Goal: Transaction & Acquisition: Purchase product/service

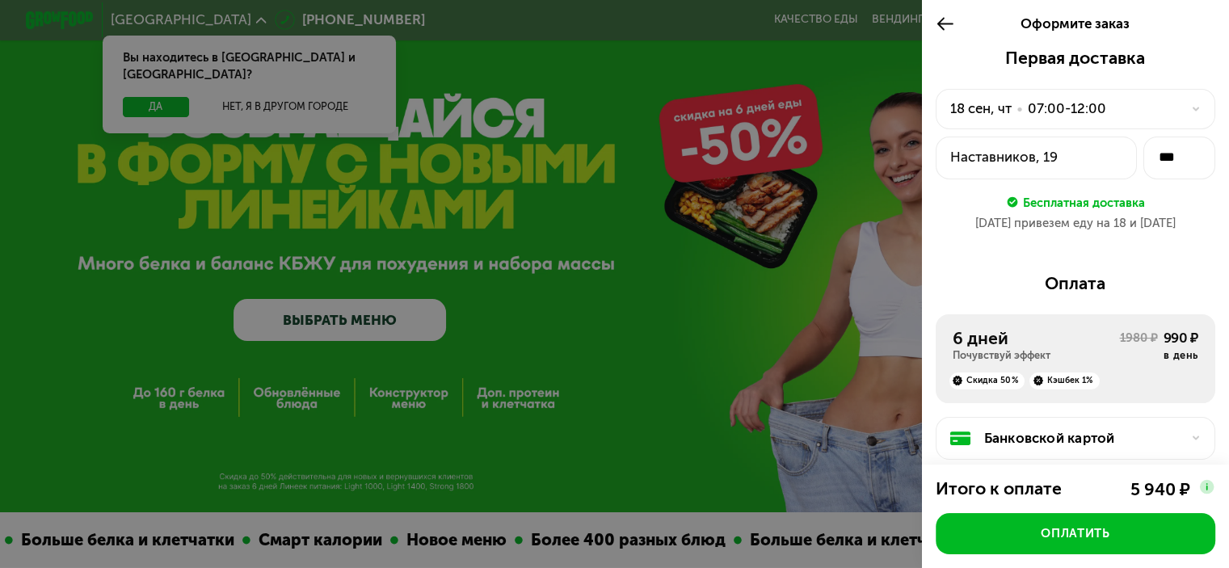
click at [1075, 167] on div "Наставников, 19" at bounding box center [1036, 157] width 173 height 20
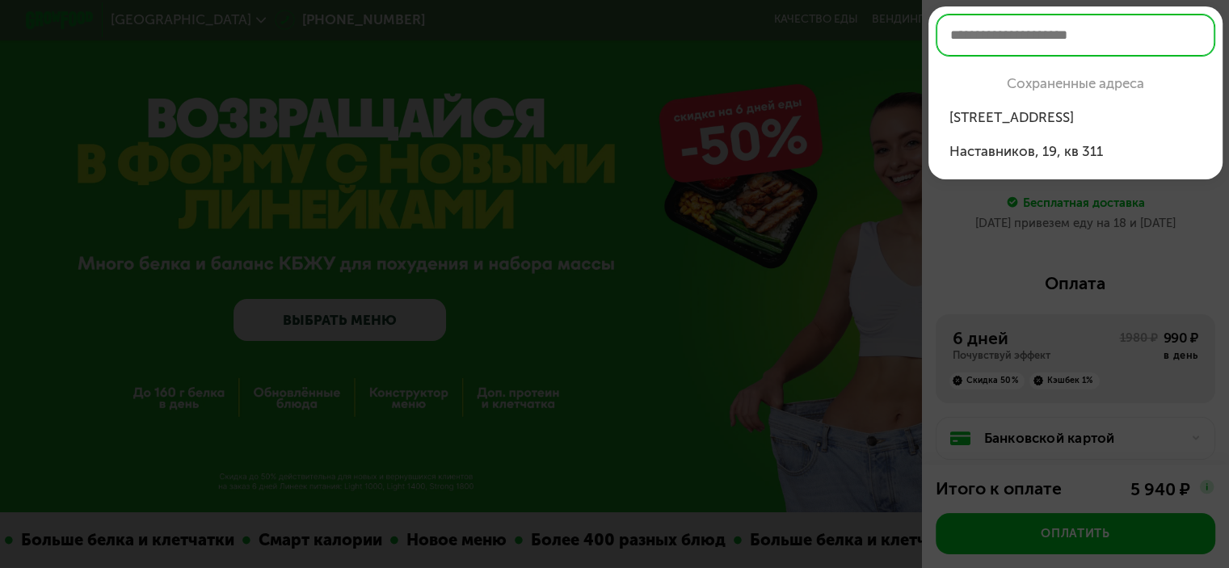
click at [1075, 167] on li "Наставников, 19, кв 311" at bounding box center [1076, 152] width 280 height 34
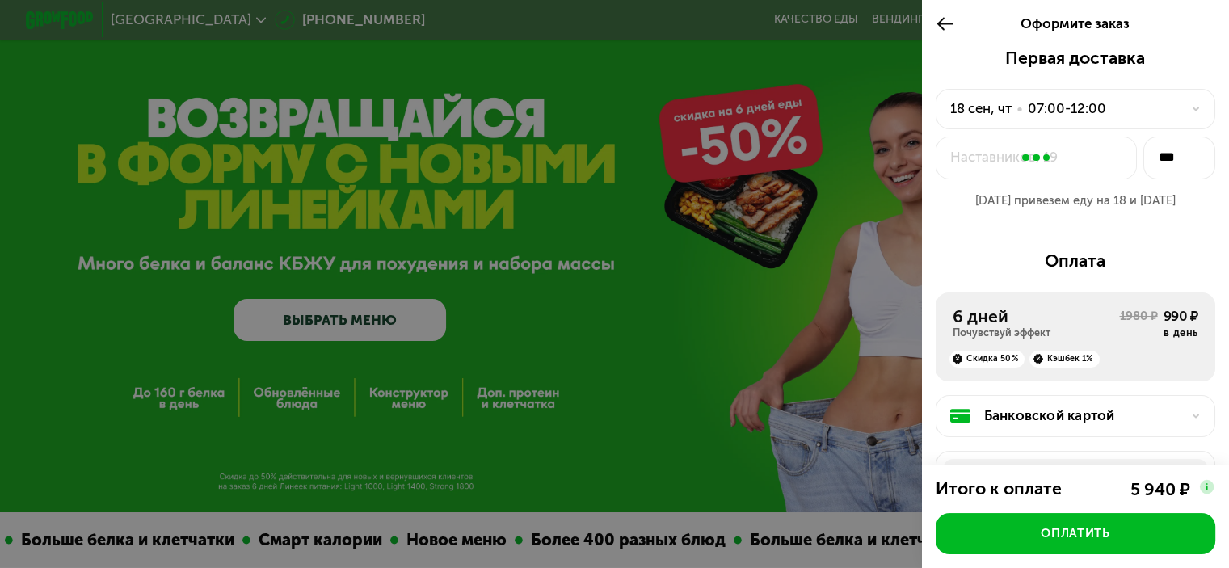
click at [1075, 167] on div at bounding box center [1036, 157] width 200 height 41
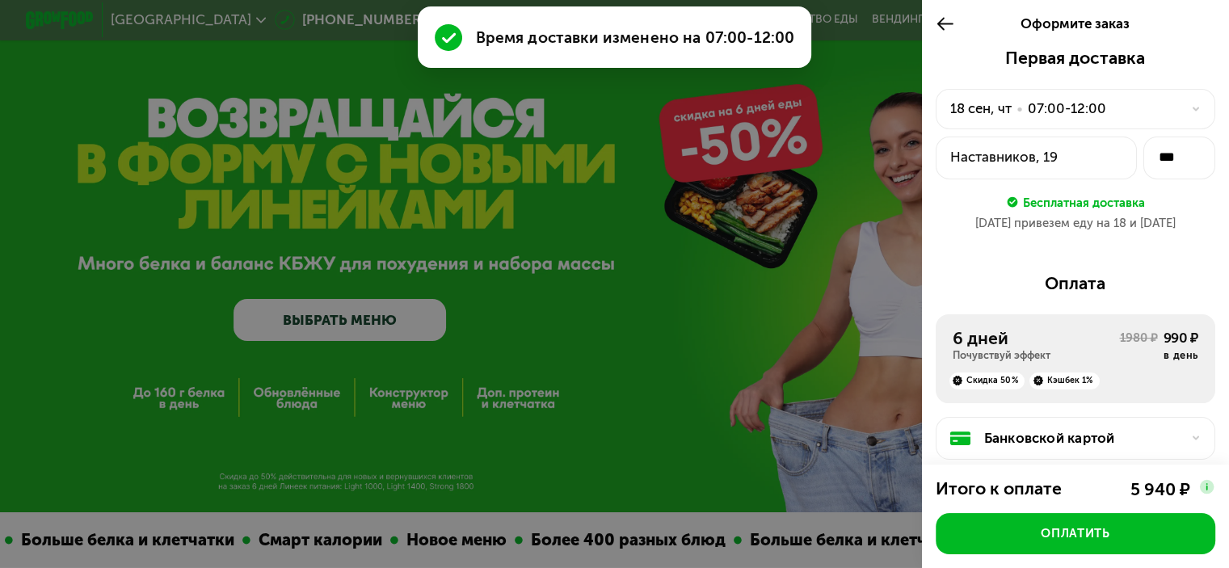
click at [1075, 167] on div "Наставников, 19" at bounding box center [1036, 157] width 173 height 20
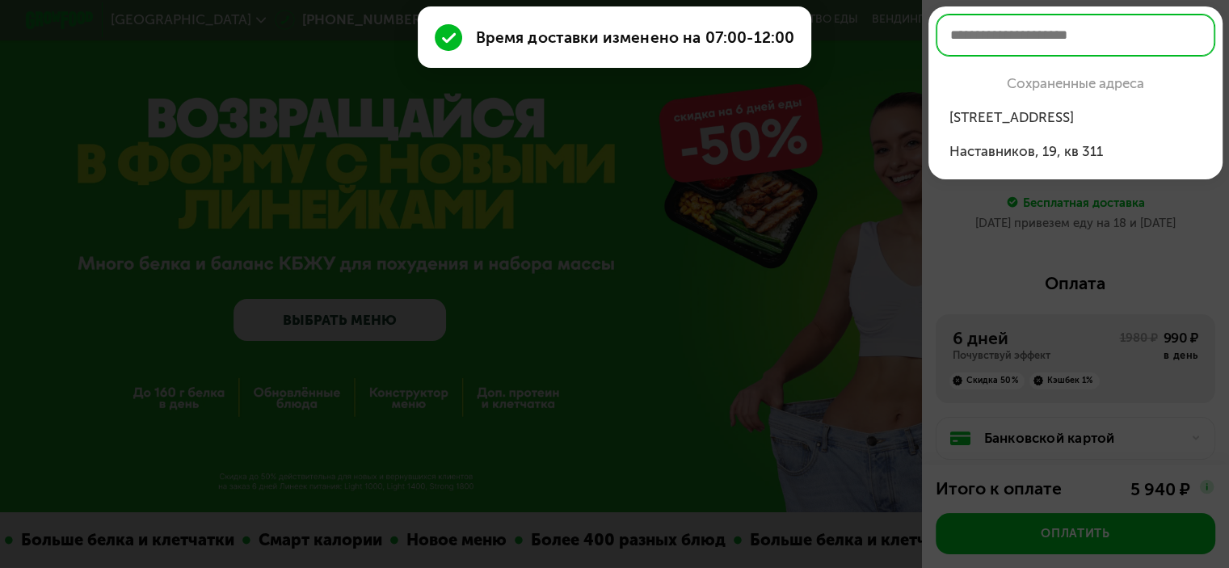
click at [1083, 118] on div "ул Бокситогорская, 33, кв 398" at bounding box center [1075, 117] width 253 height 20
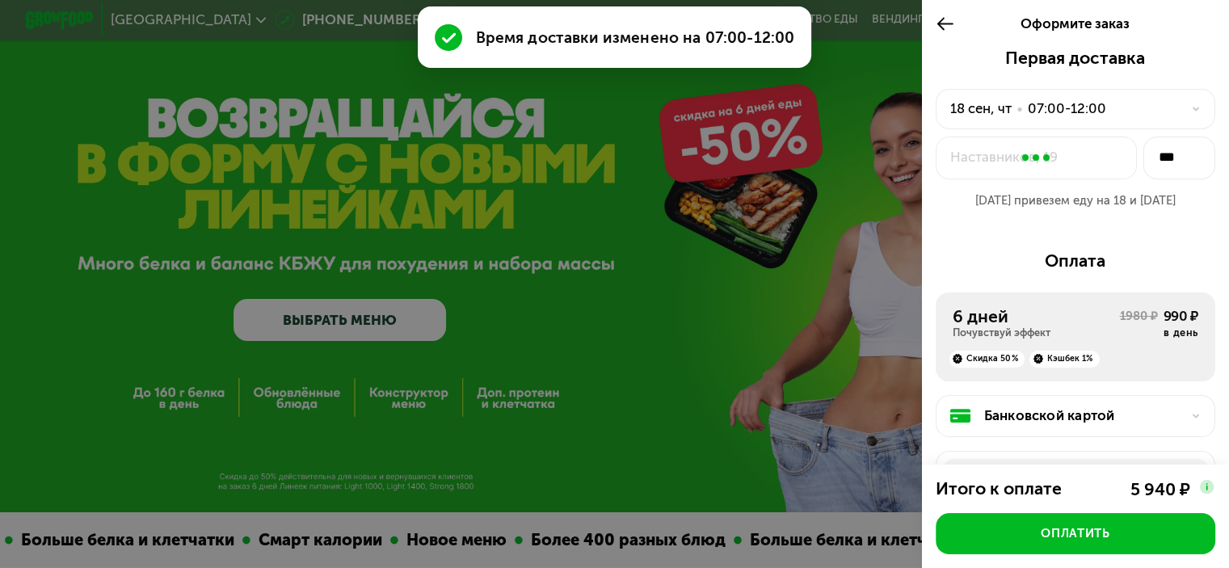
type input "***"
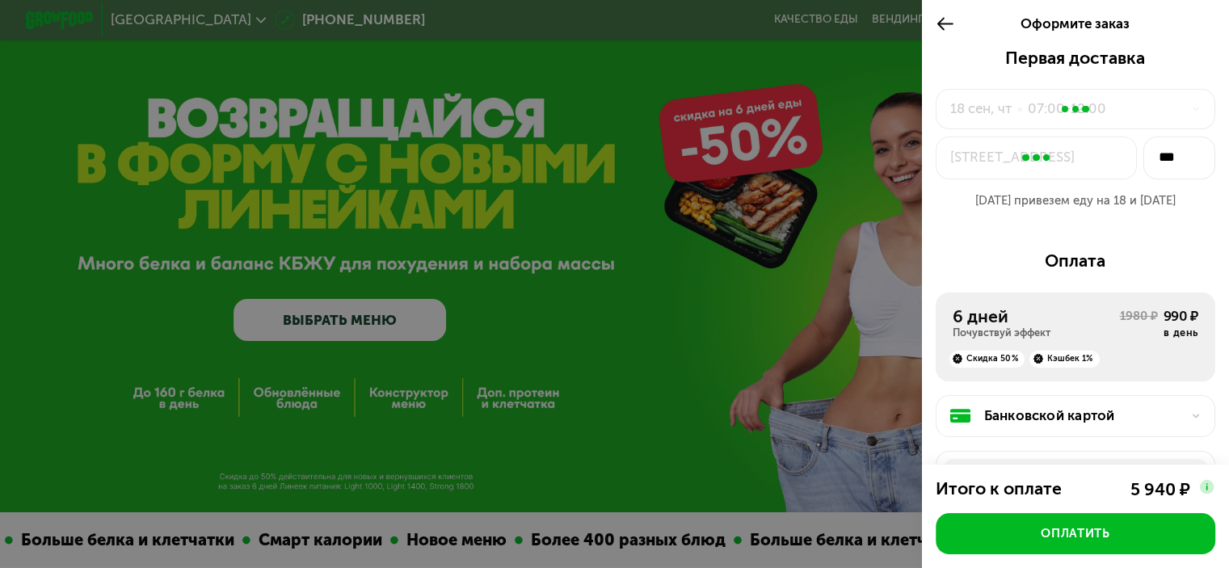
click at [1152, 118] on div at bounding box center [1075, 110] width 278 height 40
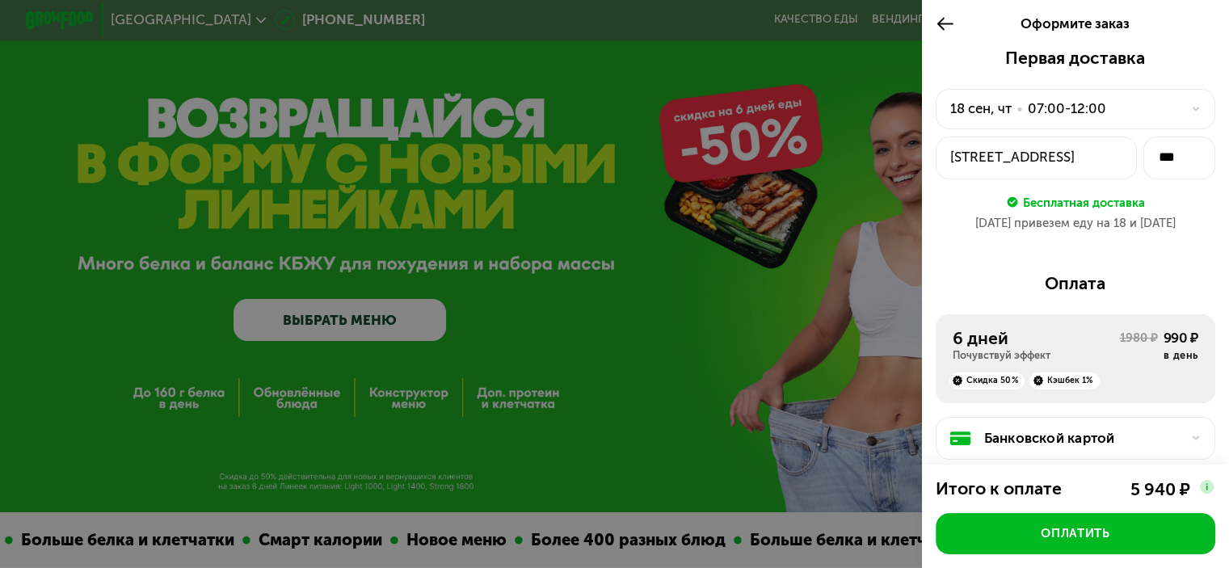
click at [943, 21] on icon at bounding box center [945, 24] width 19 height 20
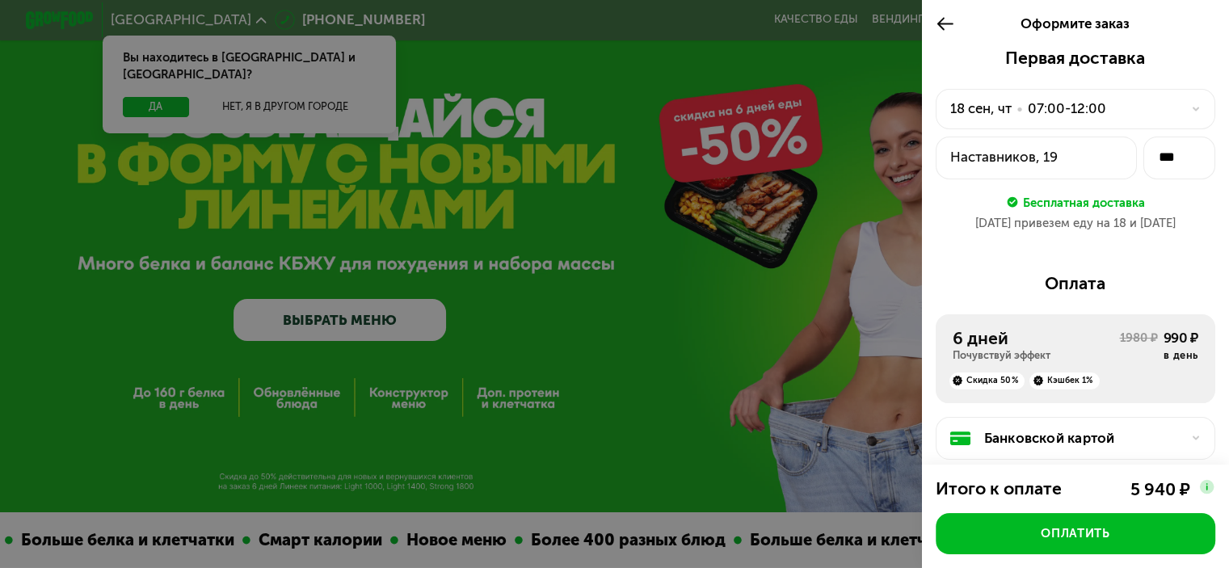
click at [1130, 329] on div "6 дней Почувствуй эффект 1980 ₽ 990 ₽ в день Скидка 50% Кэшбек 1%" at bounding box center [1076, 358] width 280 height 89
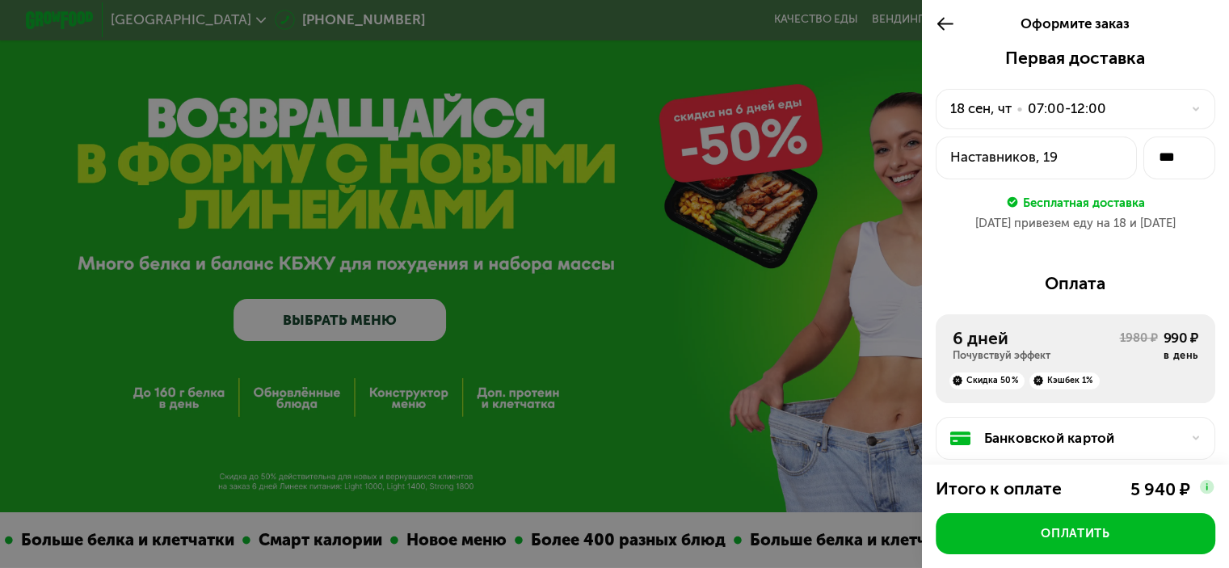
click at [1073, 284] on div "Оплата" at bounding box center [1076, 283] width 280 height 20
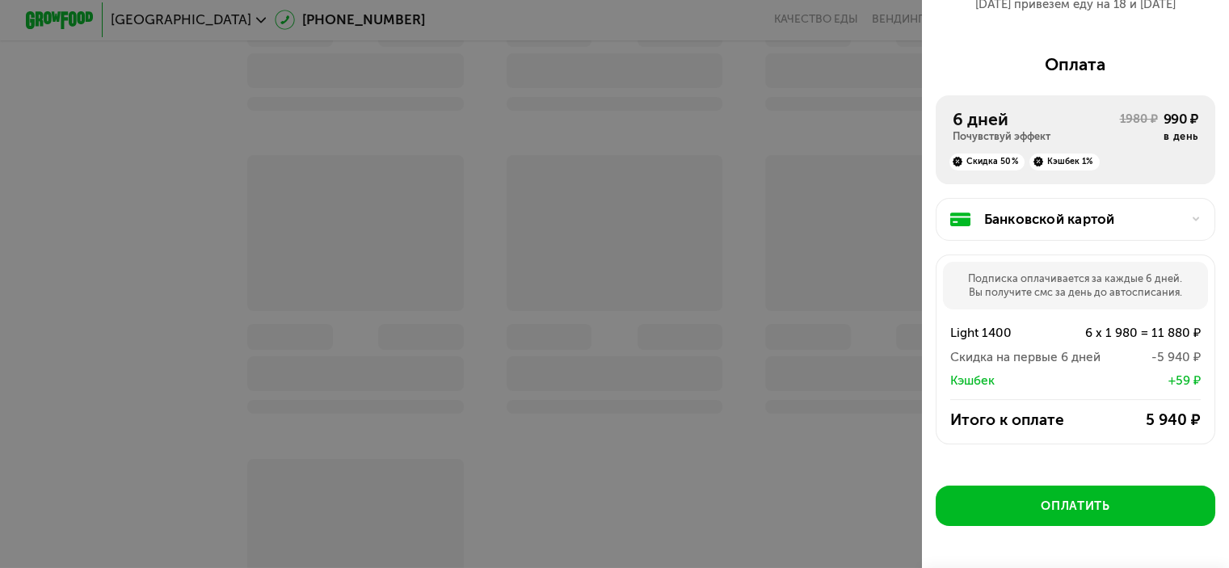
scroll to position [221, 0]
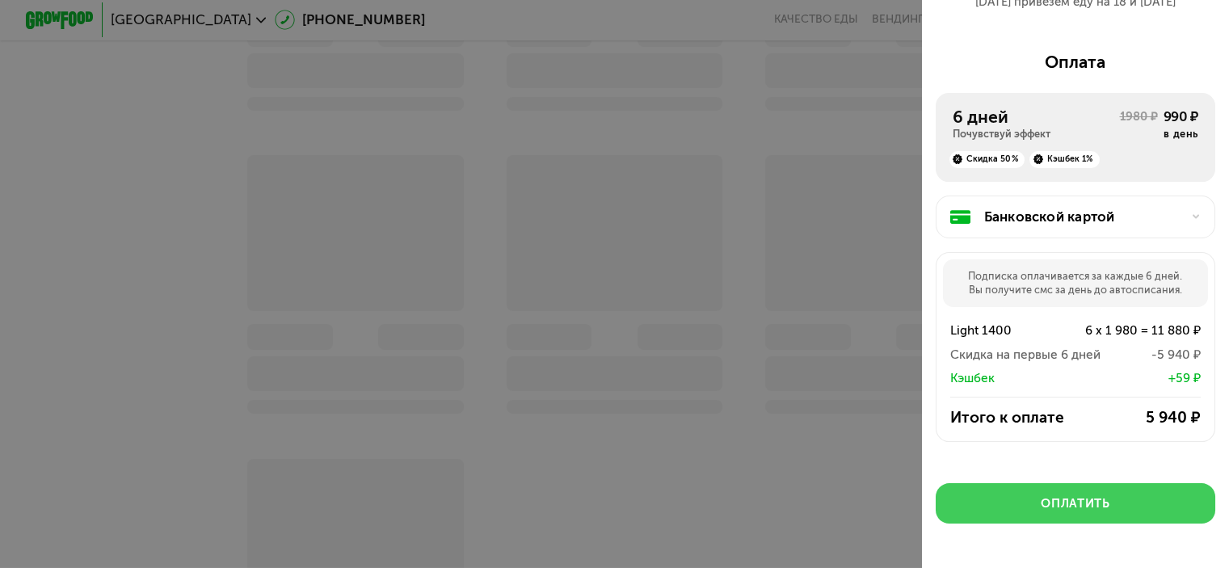
click at [1096, 503] on div "Оплатить" at bounding box center [1075, 503] width 69 height 17
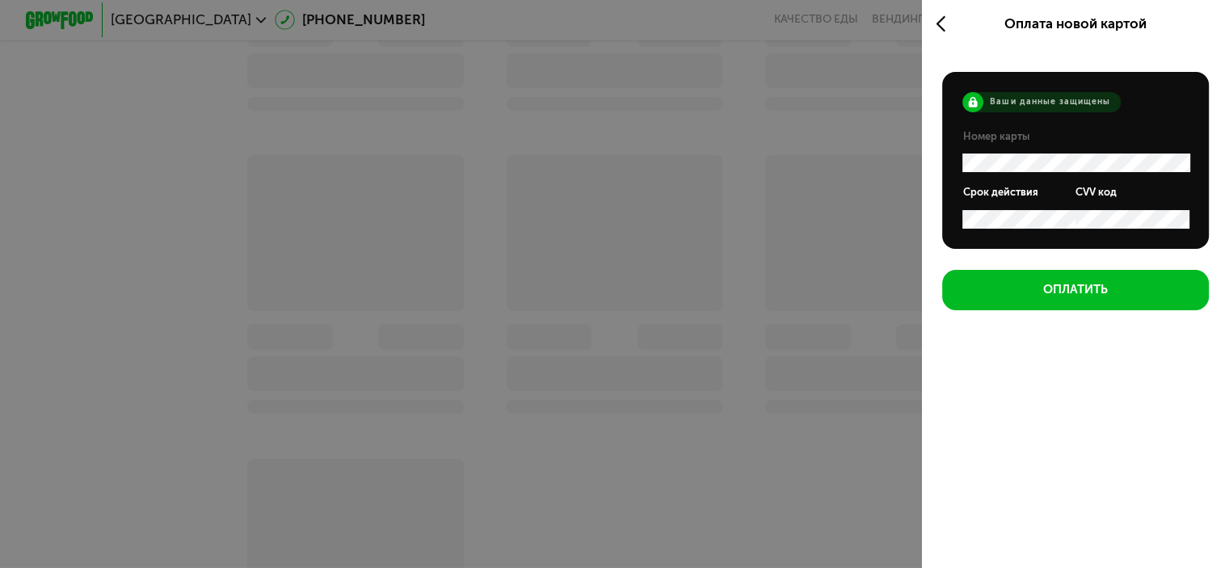
scroll to position [0, 0]
